Goal: Task Accomplishment & Management: Use online tool/utility

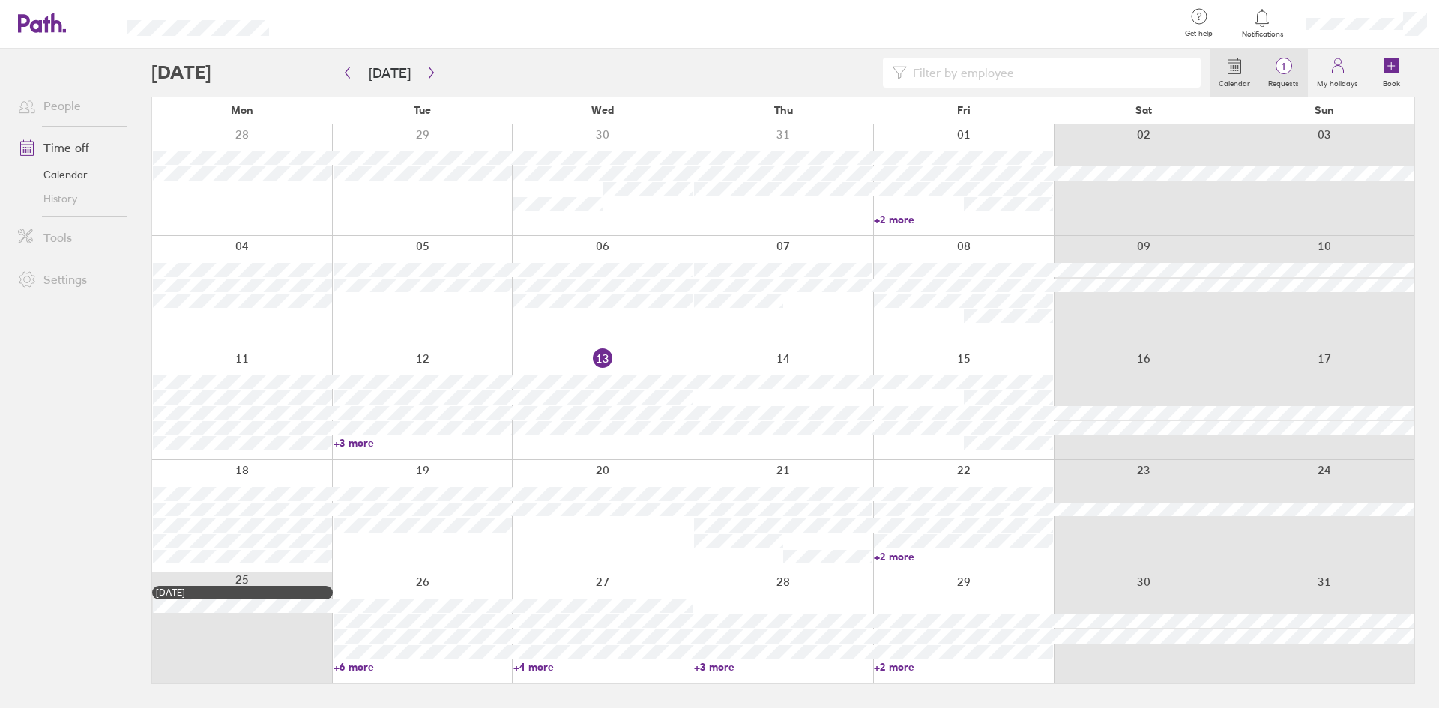
click at [1284, 62] on span "1" at bounding box center [1283, 67] width 49 height 12
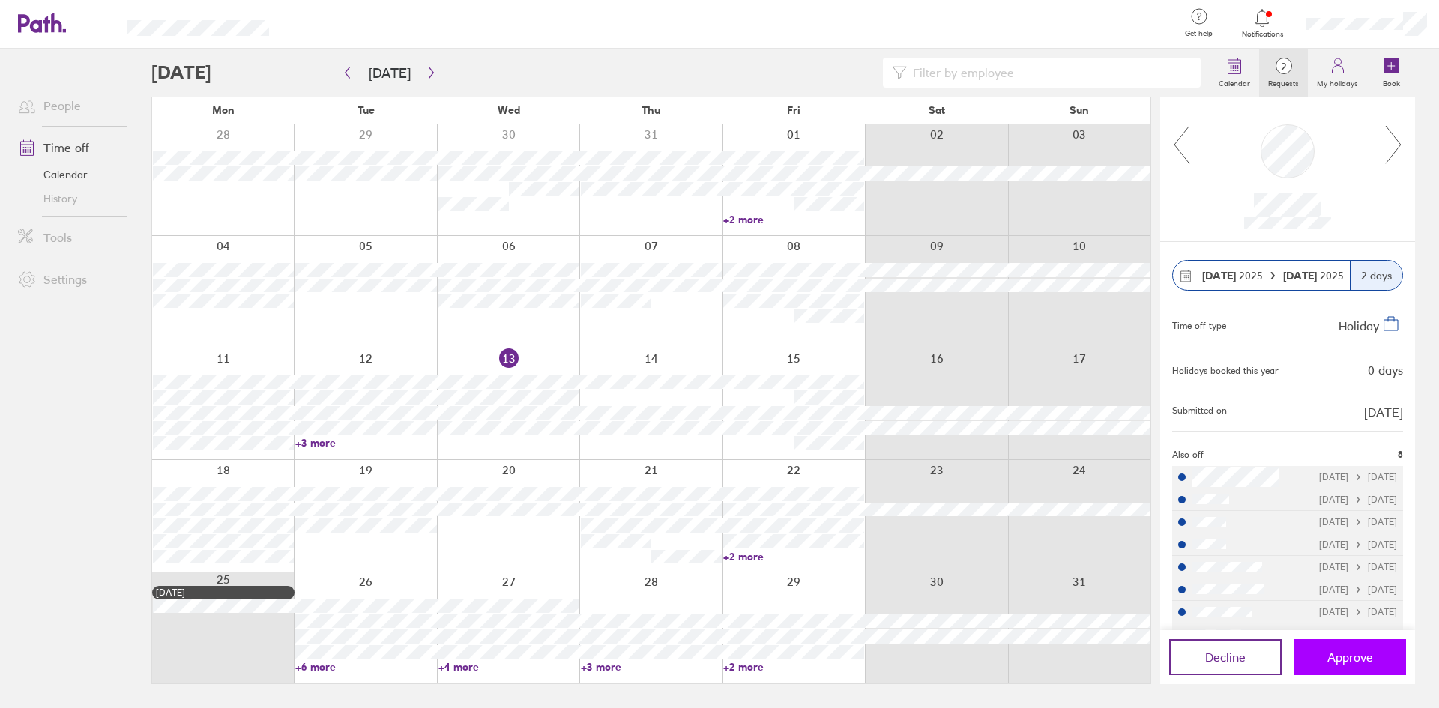
click at [1350, 657] on span "Approve" at bounding box center [1350, 656] width 46 height 13
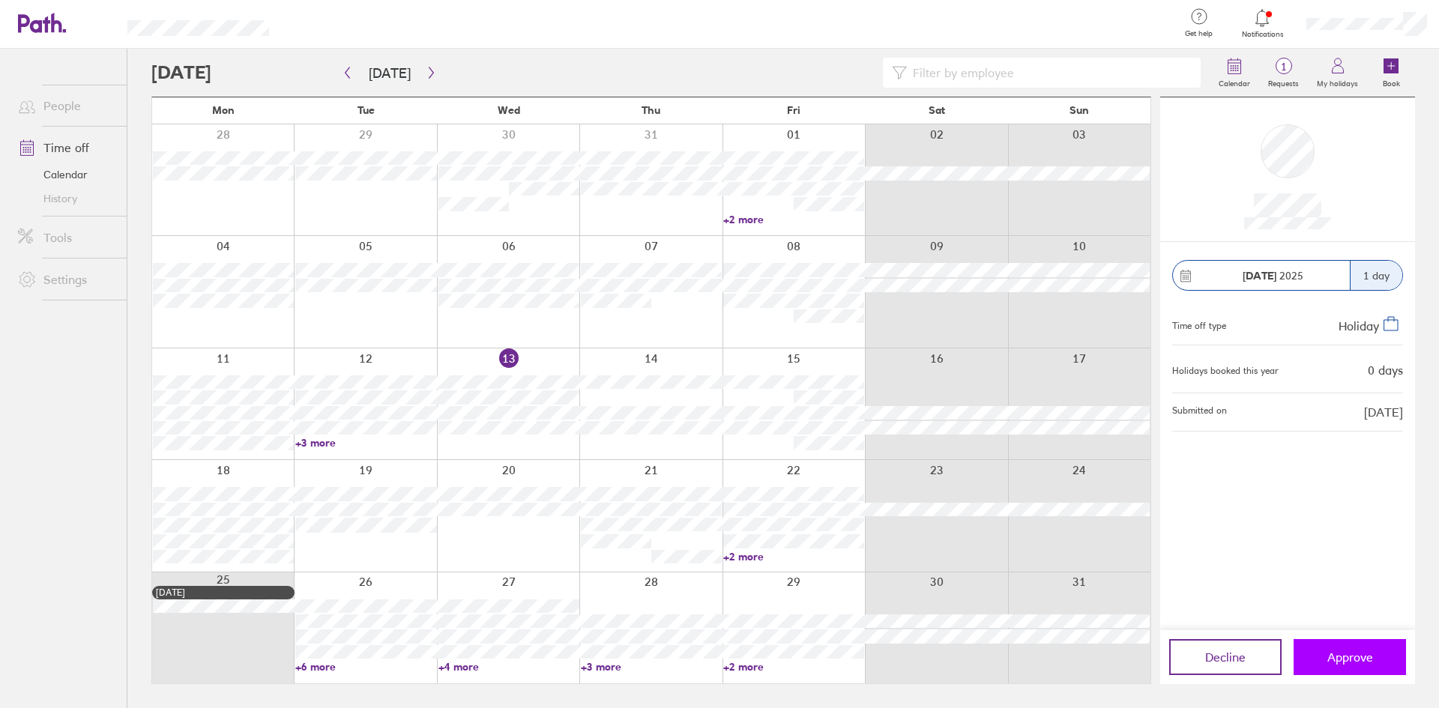
click at [1350, 657] on span "Approve" at bounding box center [1350, 656] width 46 height 13
